Goal: Task Accomplishment & Management: Manage account settings

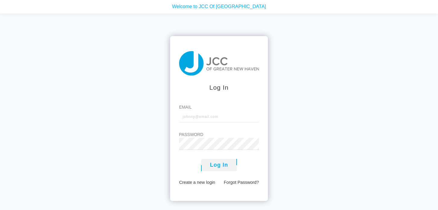
click at [240, 108] on label "Email" at bounding box center [219, 107] width 80 height 6
click at [240, 111] on input "Email" at bounding box center [219, 117] width 80 height 12
type input "k"
type input "[EMAIL_ADDRESS][DOMAIN_NAME]"
click at [211, 169] on button "Log In" at bounding box center [219, 165] width 36 height 12
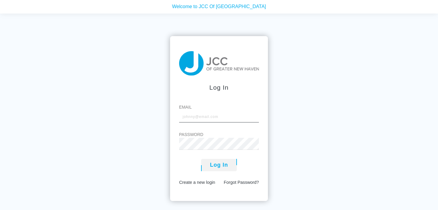
click at [185, 120] on input "Email" at bounding box center [219, 117] width 80 height 12
type input "[EMAIL_ADDRESS][DOMAIN_NAME]"
click at [228, 169] on button "Log In" at bounding box center [219, 165] width 36 height 12
